Goal: Transaction & Acquisition: Purchase product/service

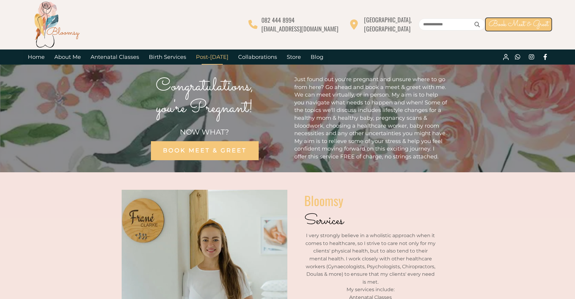
click at [215, 58] on link "Post-[DATE]" at bounding box center [212, 57] width 42 height 15
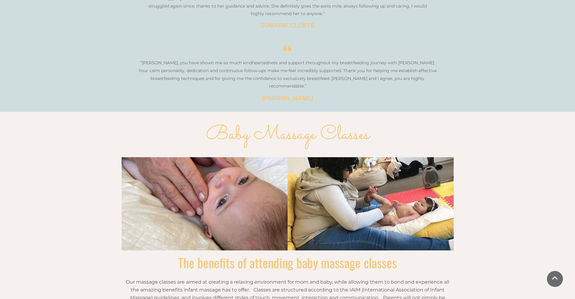
scroll to position [870, 0]
click at [446, 192] on link at bounding box center [446, 204] width 15 height 24
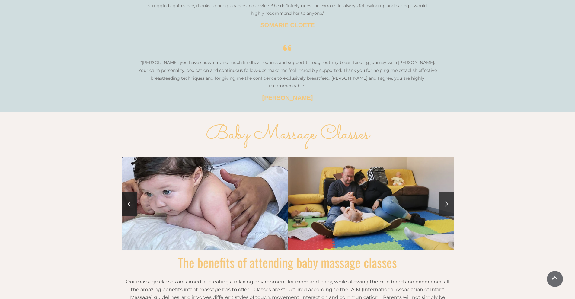
click at [446, 192] on link at bounding box center [446, 204] width 15 height 24
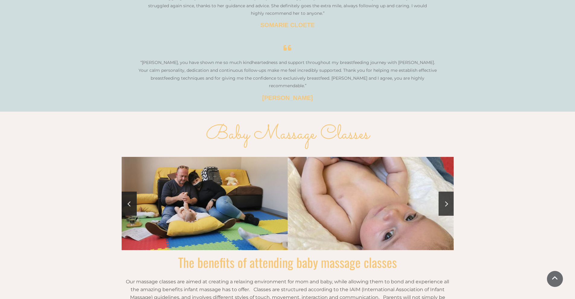
click at [446, 192] on link at bounding box center [446, 204] width 15 height 24
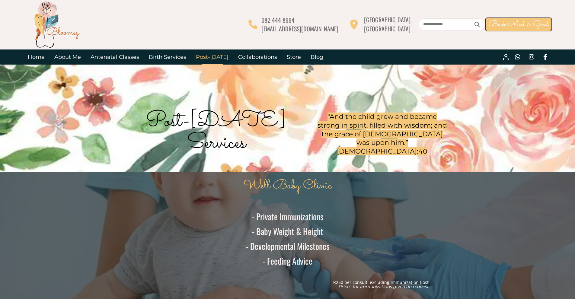
scroll to position [3, 0]
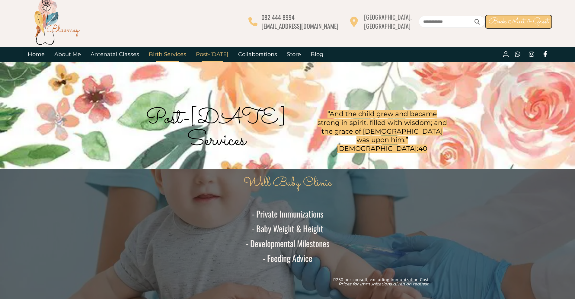
click at [177, 55] on link "Birth Services" at bounding box center [167, 54] width 47 height 15
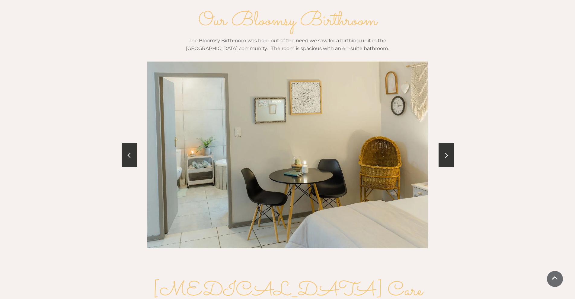
scroll to position [620, 0]
click at [447, 151] on link at bounding box center [446, 155] width 15 height 24
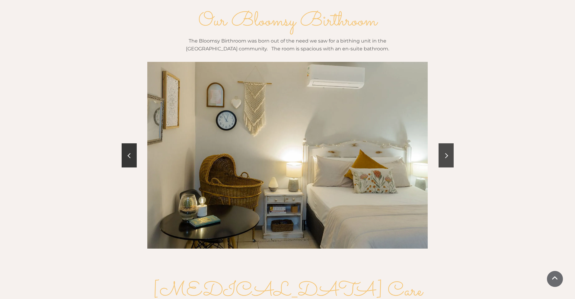
click at [447, 151] on link at bounding box center [446, 155] width 15 height 24
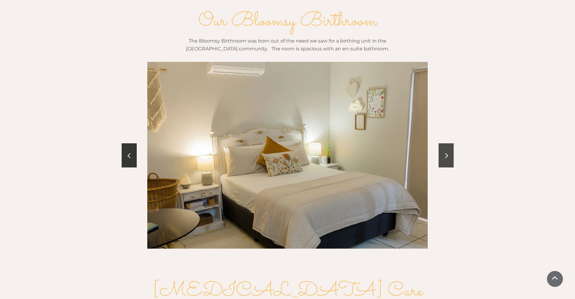
click at [447, 151] on link at bounding box center [446, 155] width 15 height 24
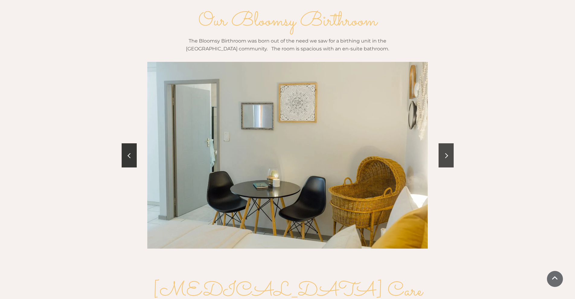
click at [447, 151] on link at bounding box center [446, 155] width 15 height 24
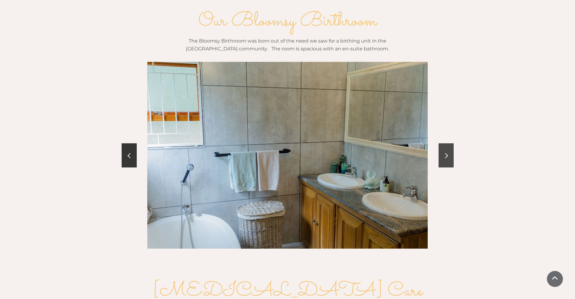
click at [447, 151] on link at bounding box center [446, 155] width 15 height 24
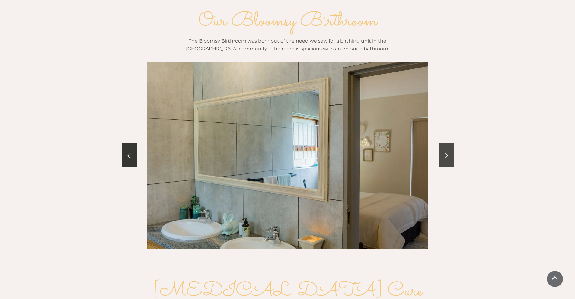
click at [447, 151] on link at bounding box center [446, 155] width 15 height 24
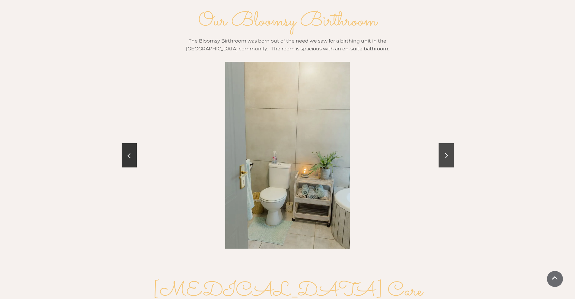
click at [447, 151] on link at bounding box center [446, 155] width 15 height 24
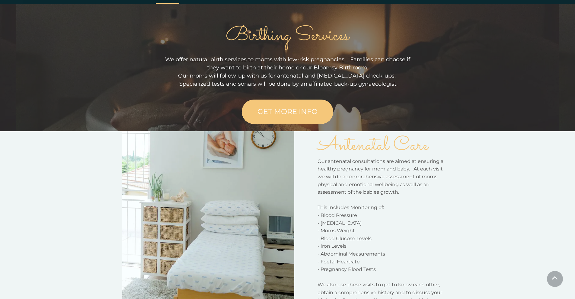
scroll to position [0, 0]
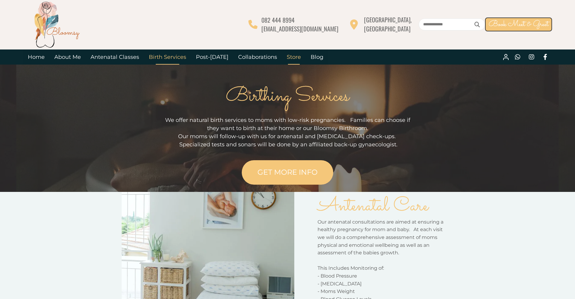
click at [287, 59] on link "Store" at bounding box center [294, 57] width 24 height 15
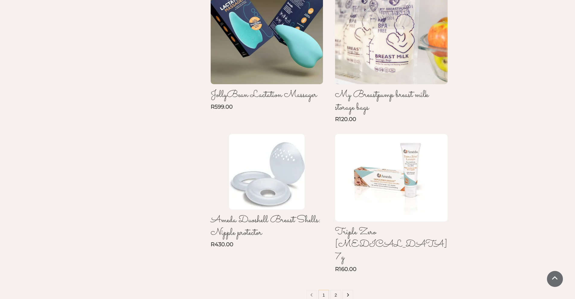
scroll to position [420, 0]
click at [334, 291] on link "2" at bounding box center [336, 296] width 11 height 11
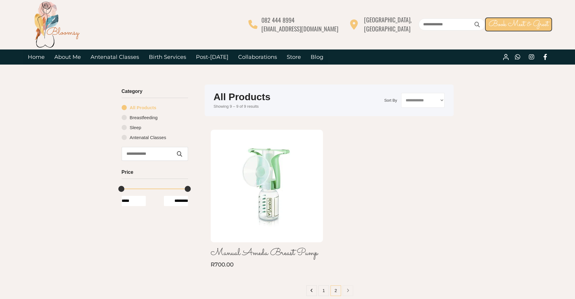
click at [54, 28] on img at bounding box center [57, 24] width 48 height 48
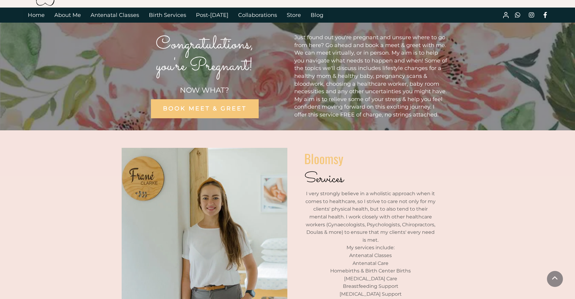
scroll to position [34, 0]
